Goal: Task Accomplishment & Management: Manage account settings

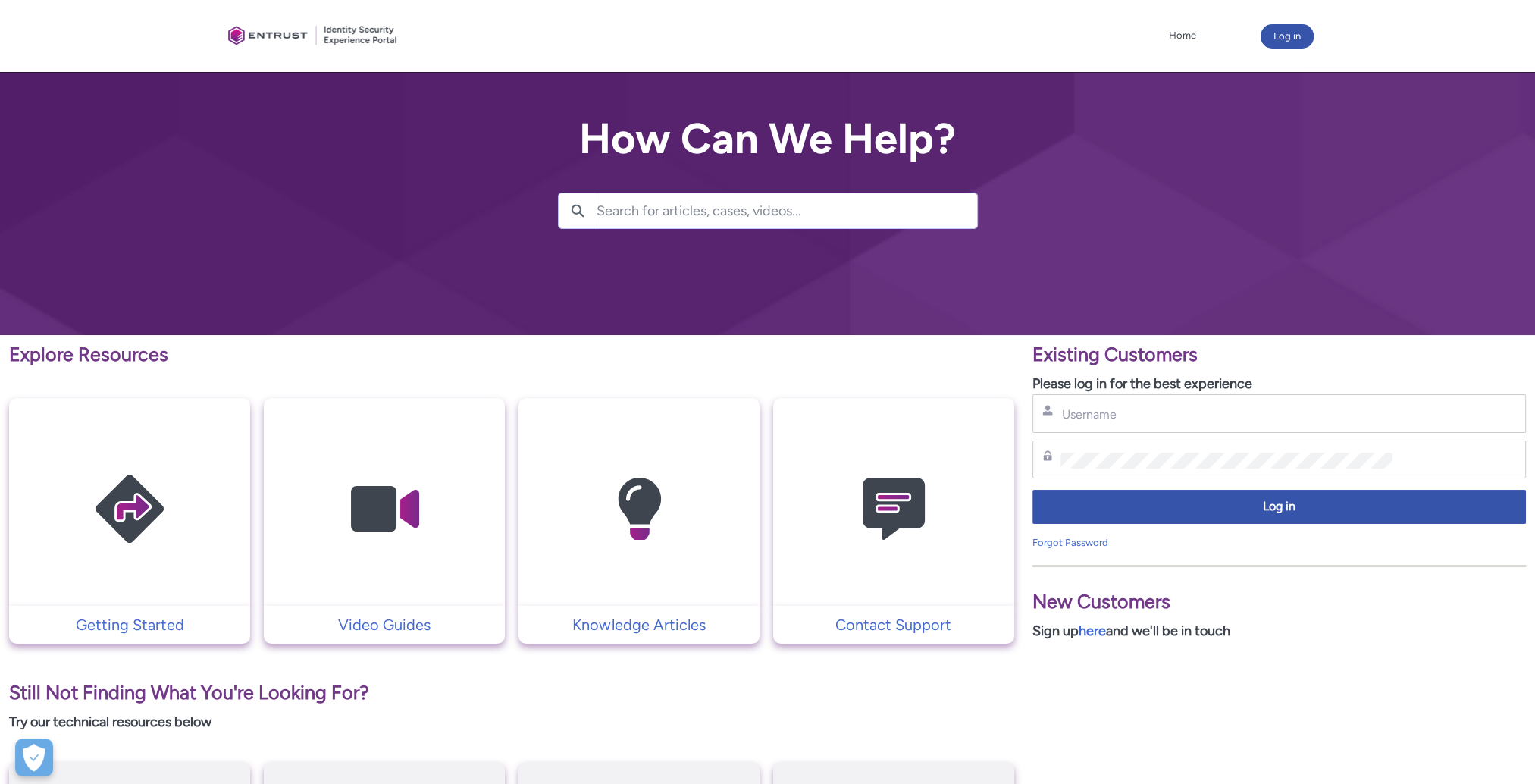
click at [1139, 381] on p "Please log in for the best experience" at bounding box center [1279, 384] width 493 height 20
click at [1087, 546] on link "Forgot Password" at bounding box center [1070, 542] width 76 height 12
